Goal: Check status

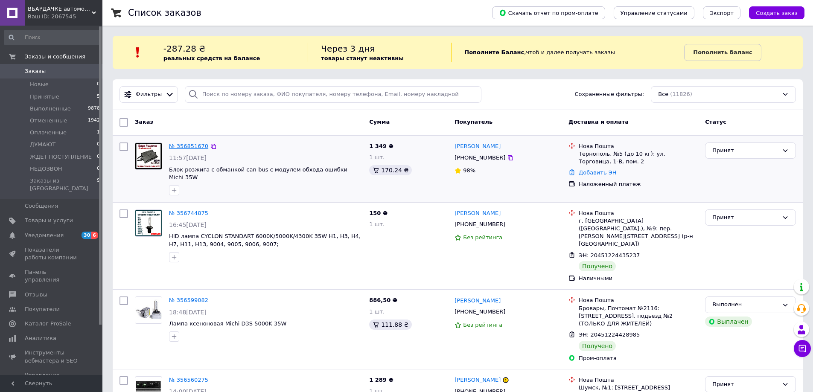
click at [189, 148] on link "№ 356851670" at bounding box center [188, 146] width 39 height 6
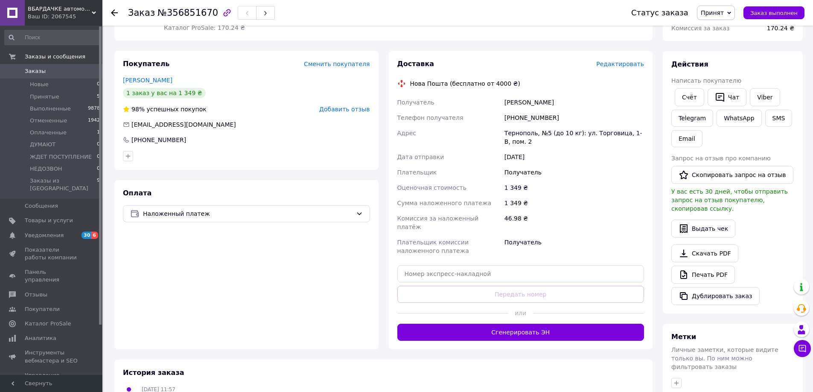
scroll to position [128, 0]
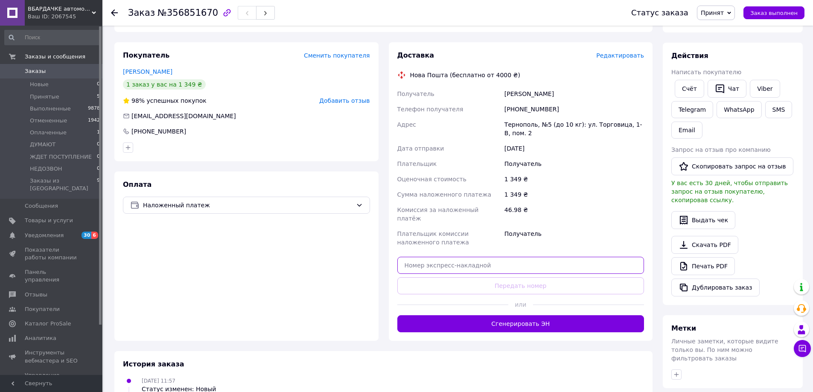
click at [478, 257] on input "text" at bounding box center [520, 265] width 247 height 17
paste input "20451225132069"
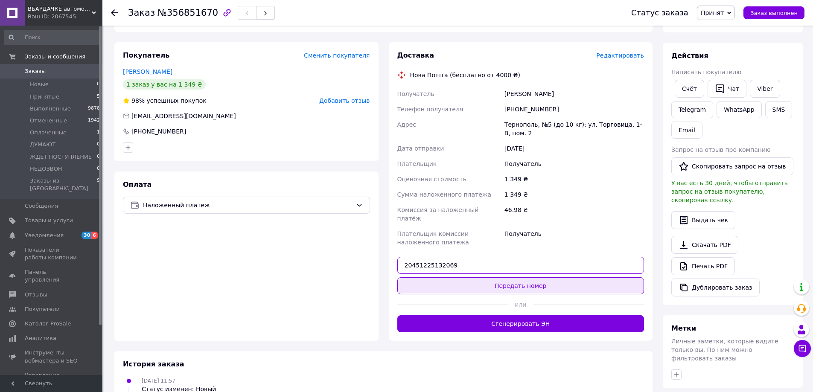
type input "20451225132069"
click at [527, 280] on button "Передать номер" at bounding box center [520, 285] width 247 height 17
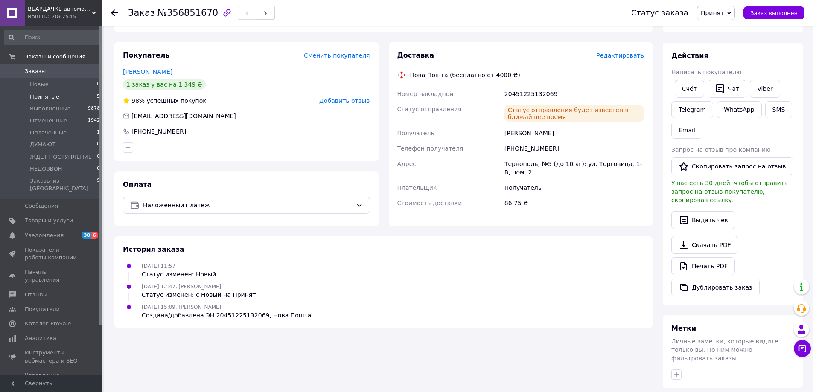
click at [41, 93] on span "Принятые" at bounding box center [44, 97] width 29 height 8
